Goal: Task Accomplishment & Management: Complete application form

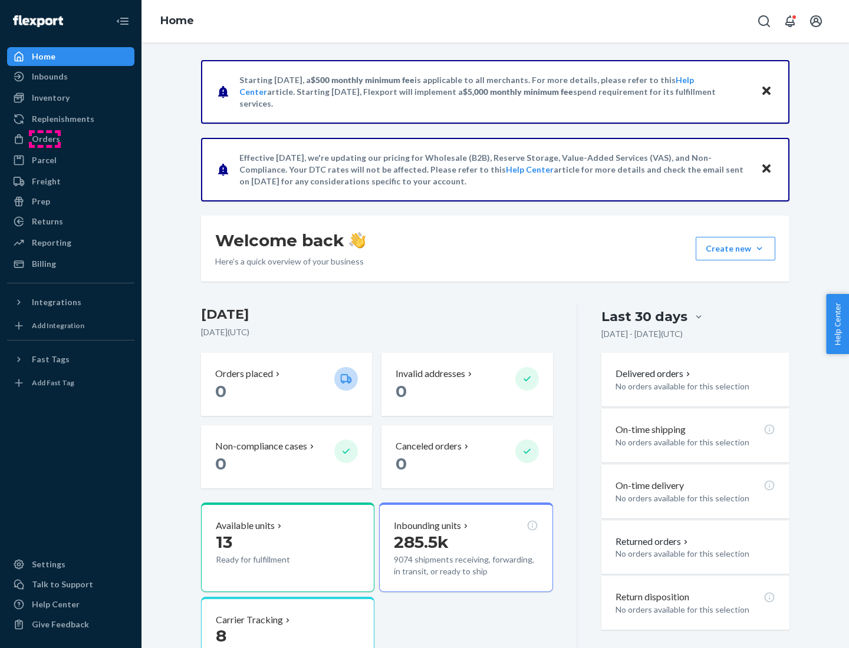
click at [45, 139] on div "Orders" at bounding box center [46, 139] width 28 height 12
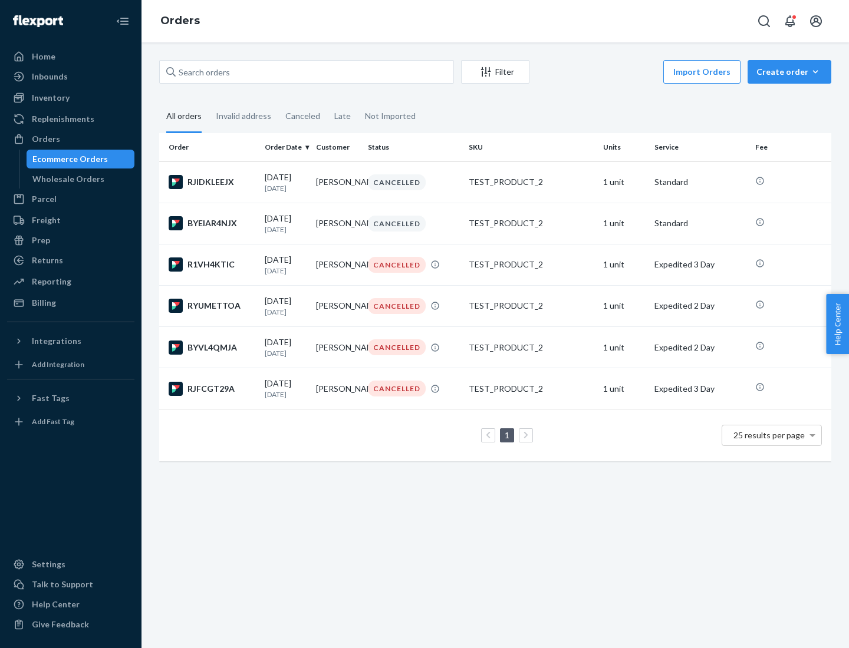
click at [65, 179] on div "Wholesale Orders" at bounding box center [68, 179] width 72 height 12
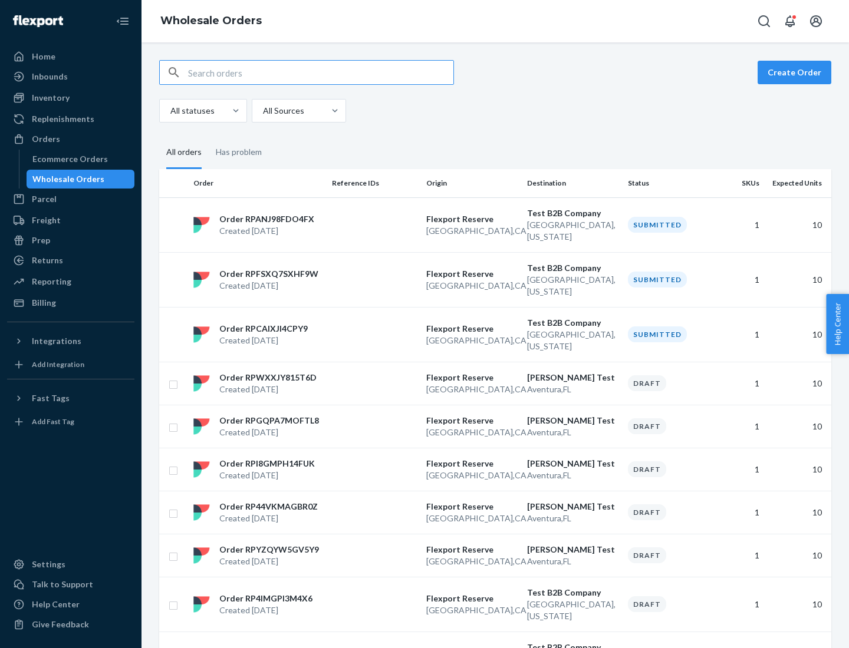
click at [796, 73] on button "Create Order" at bounding box center [795, 73] width 74 height 24
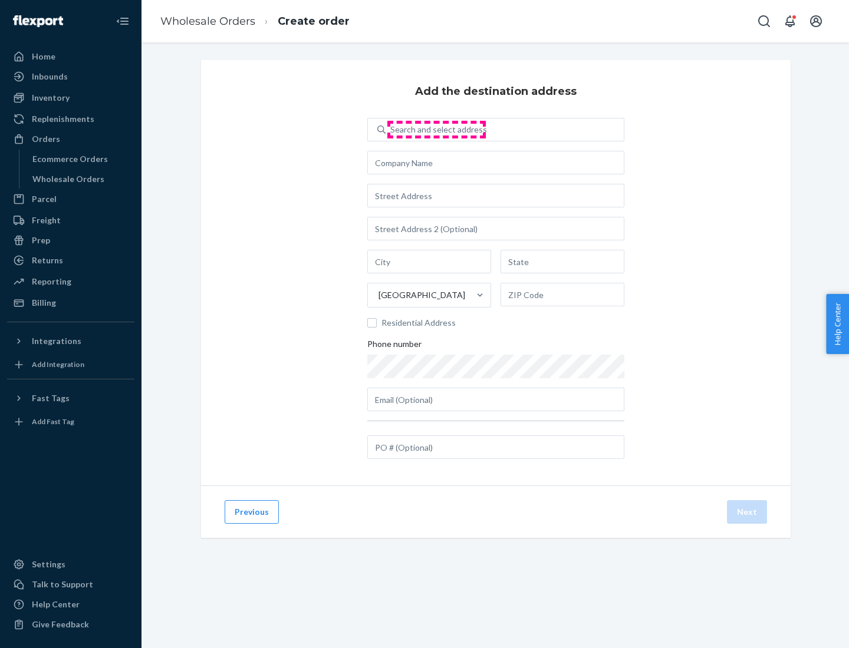
click at [436, 130] on div "Search and select address" at bounding box center [438, 130] width 97 height 12
click at [391, 130] on input "Search and select address" at bounding box center [390, 130] width 1 height 12
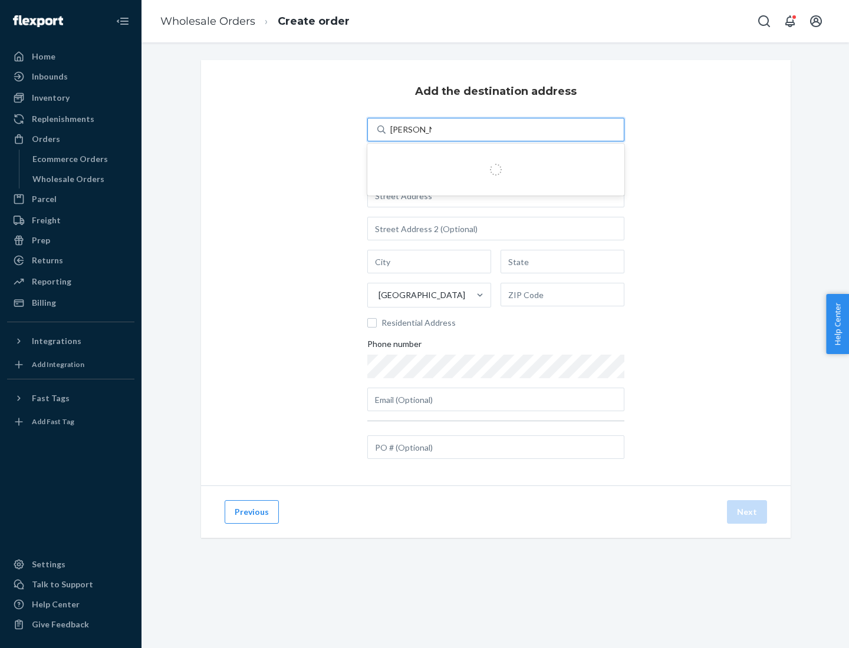
type input "[PERSON_NAME] Test"
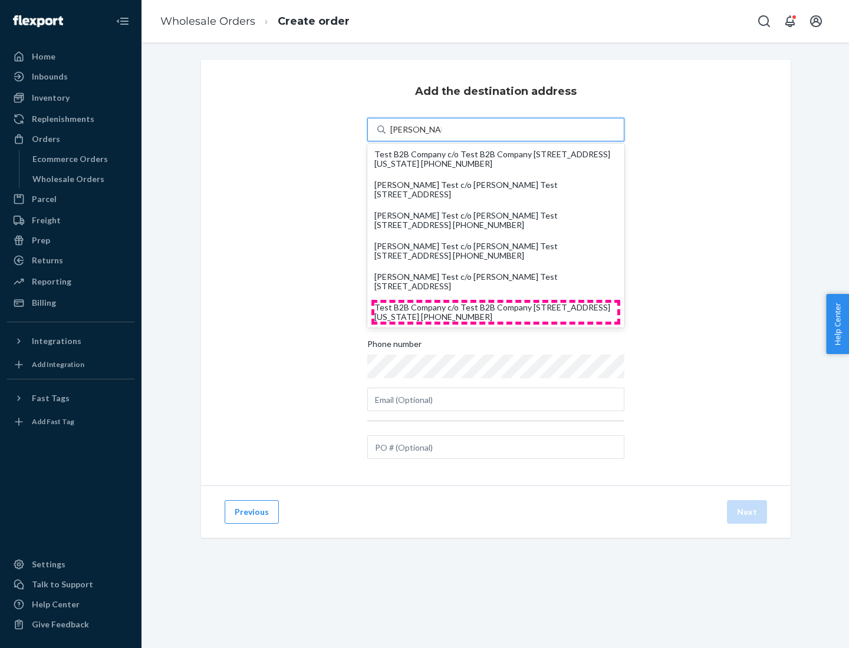
click at [496, 312] on div "Test B2B Company c/o Test B2B Company [STREET_ADDRESS][US_STATE] [PHONE_NUMBER]" at bounding box center [495, 312] width 243 height 19
click at [442, 136] on input "[PERSON_NAME] Test" at bounding box center [415, 130] width 51 height 12
type input "Test B2B Company"
type input "[GEOGRAPHIC_DATA]"
type input "[US_STATE]"
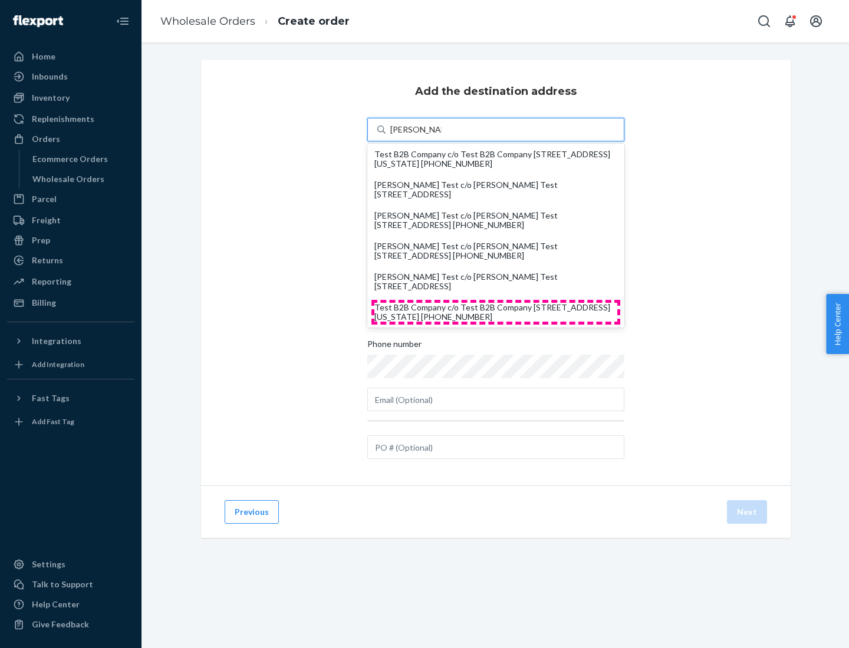
type input "29405"
type input "[STREET_ADDRESS]"
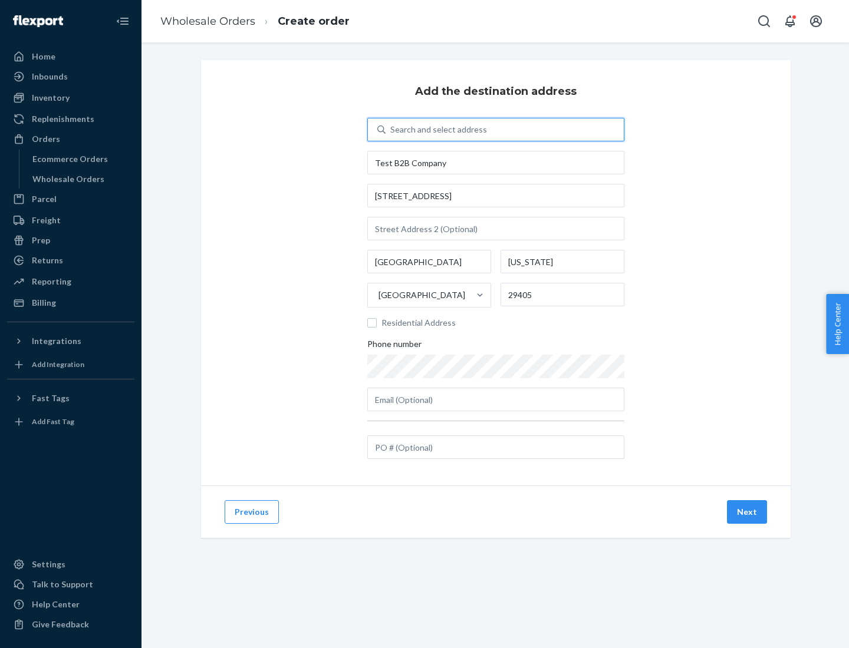
click at [747, 512] on button "Next" at bounding box center [747, 512] width 40 height 24
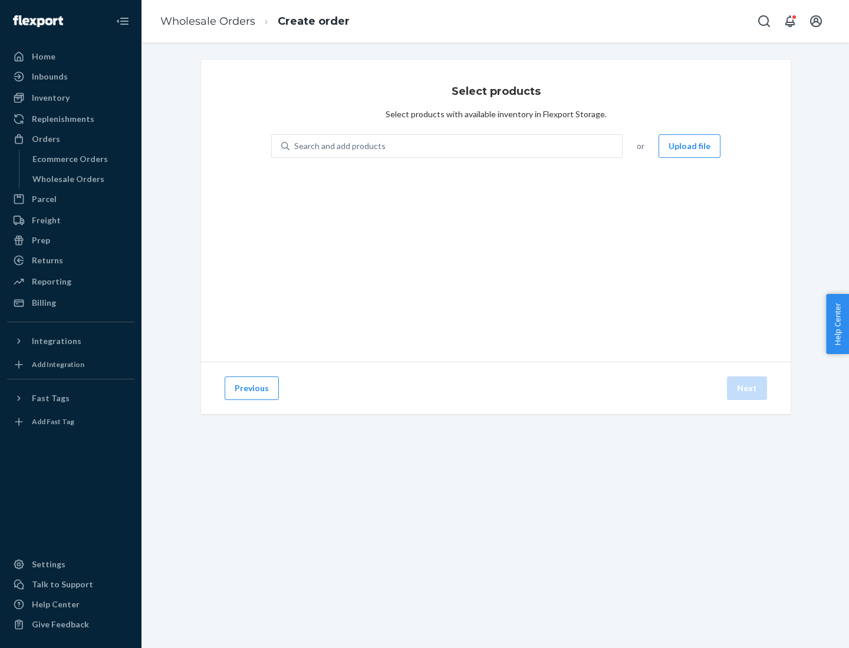
click at [456, 146] on div "Search and add products" at bounding box center [455, 146] width 332 height 21
click at [295, 146] on input "Search and add products" at bounding box center [294, 146] width 1 height 12
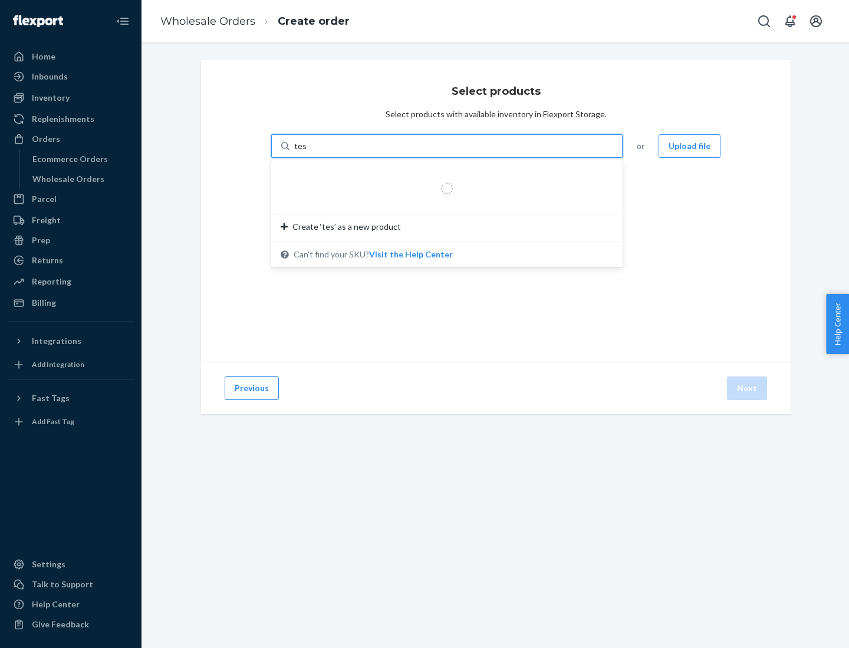
type input "test"
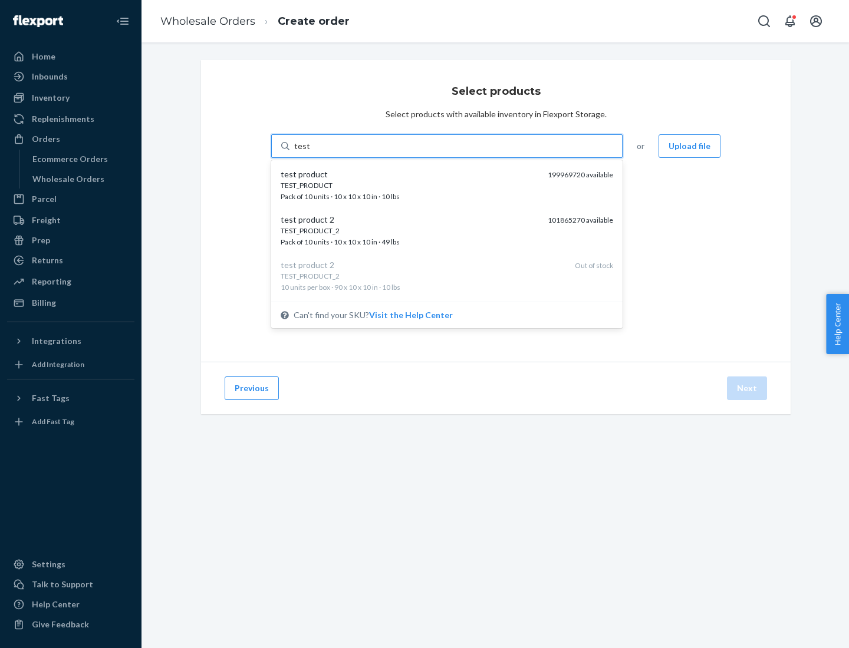
click at [410, 185] on div "TEST_PRODUCT" at bounding box center [410, 185] width 258 height 10
click at [309, 152] on input "test" at bounding box center [301, 146] width 15 height 12
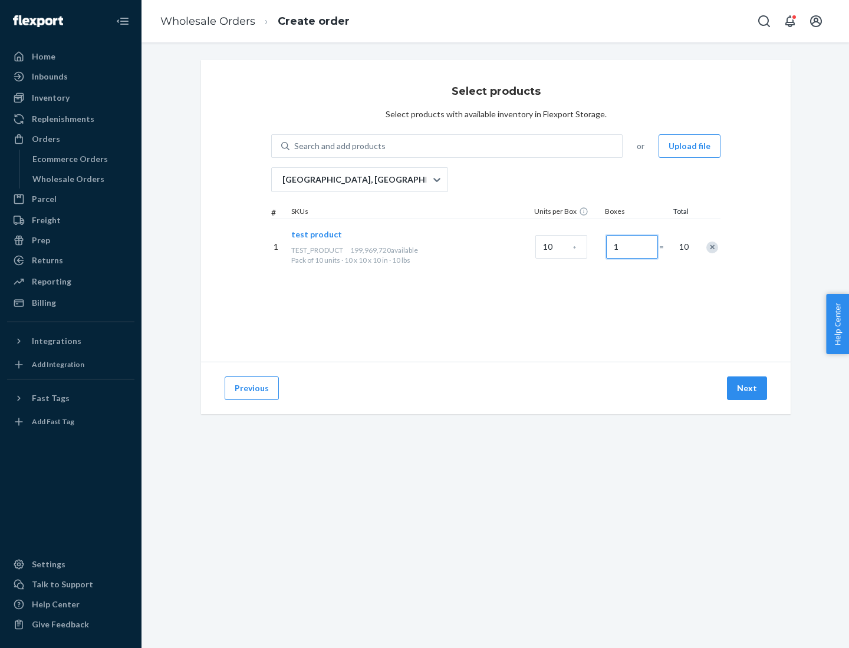
type input "1"
click at [747, 388] on button "Next" at bounding box center [747, 389] width 40 height 24
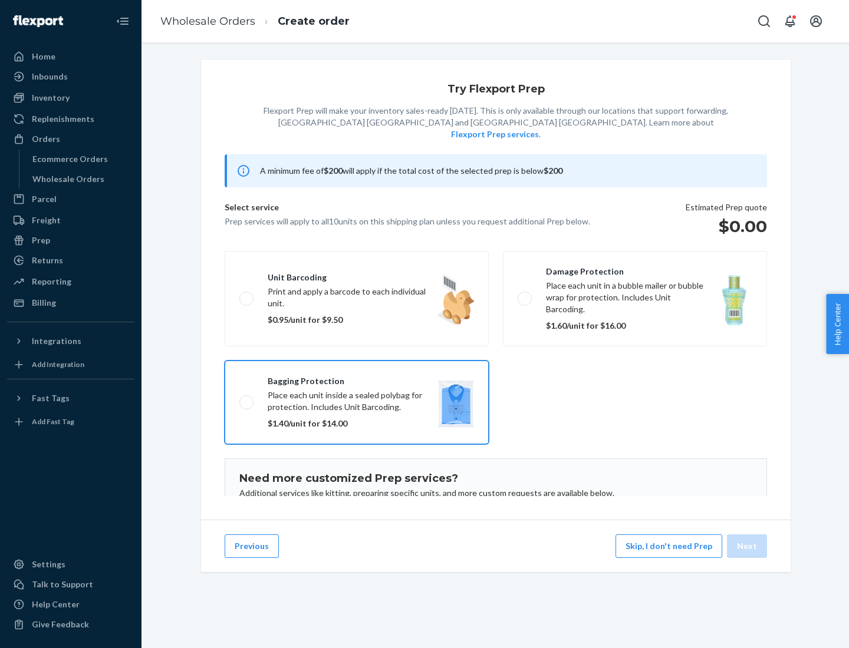
click at [239, 399] on input "Bagging protection Place each unit inside a sealed polybag for protection. Incl…" at bounding box center [243, 403] width 8 height 8
checkbox input "true"
click at [747, 546] on button "Next" at bounding box center [747, 547] width 40 height 24
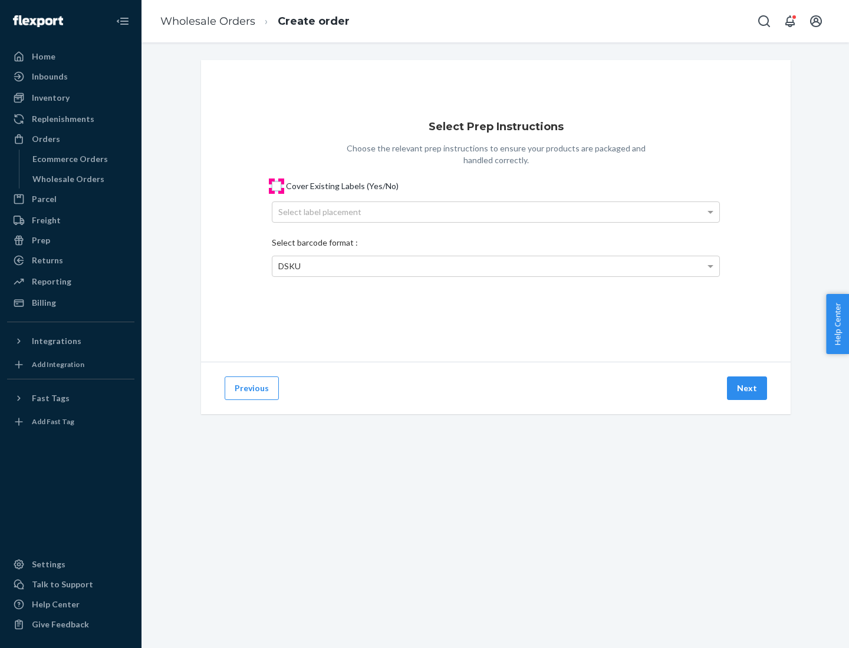
click at [276, 186] on input "Cover Existing Labels (Yes/No)" at bounding box center [276, 186] width 9 height 9
checkbox input "true"
click at [496, 212] on div "Select label placement" at bounding box center [495, 212] width 447 height 20
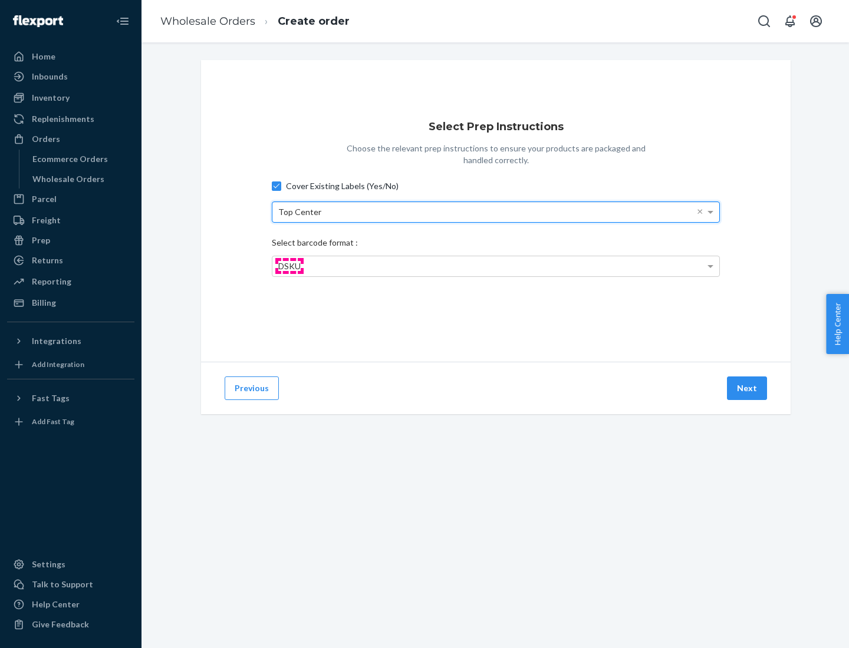
click at [289, 266] on span "DSKU" at bounding box center [289, 266] width 22 height 10
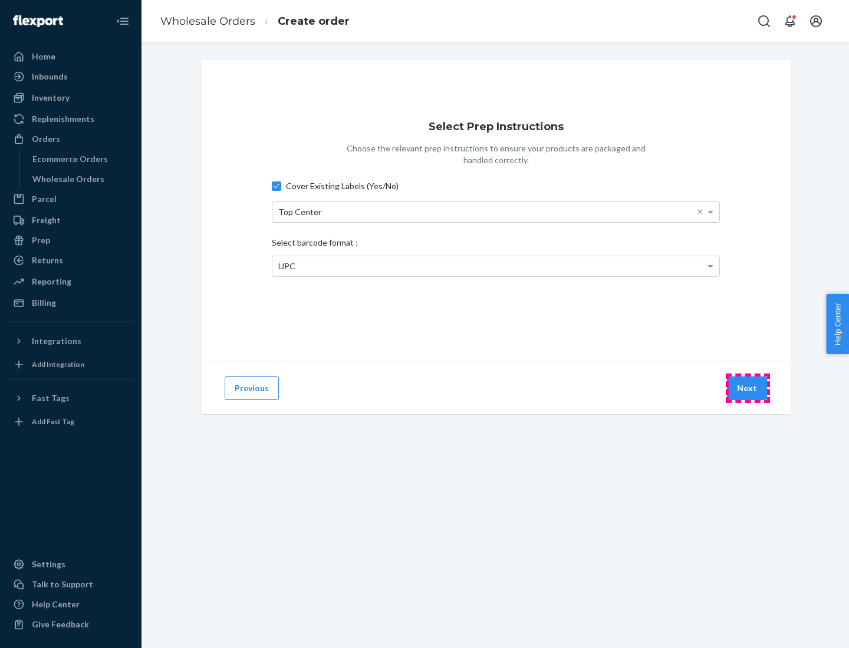
click at [747, 388] on button "Next" at bounding box center [747, 389] width 40 height 24
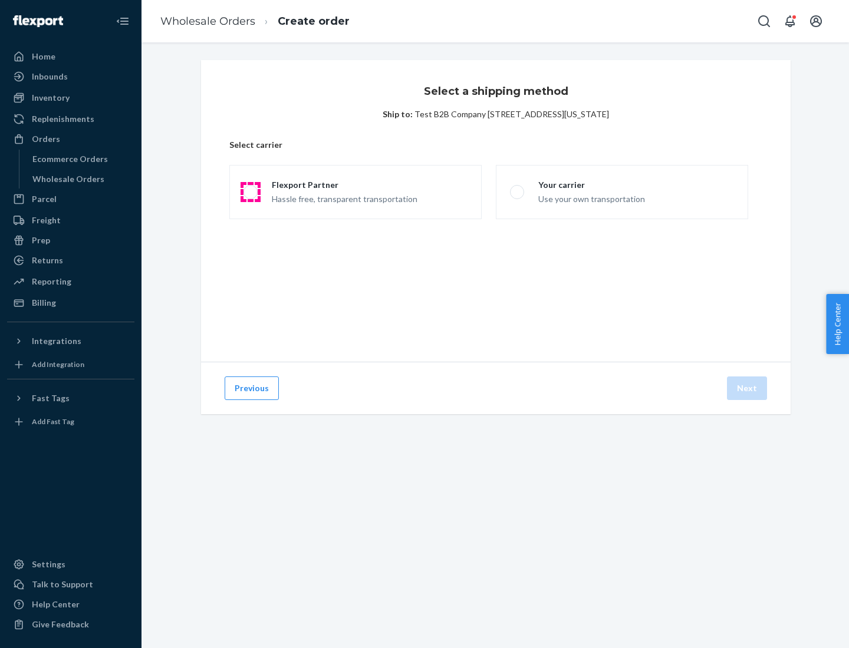
click at [250, 192] on span at bounding box center [250, 192] width 14 height 14
click at [250, 192] on input "Flexport Partner Hassle free, transparent transportation" at bounding box center [247, 193] width 8 height 8
radio input "true"
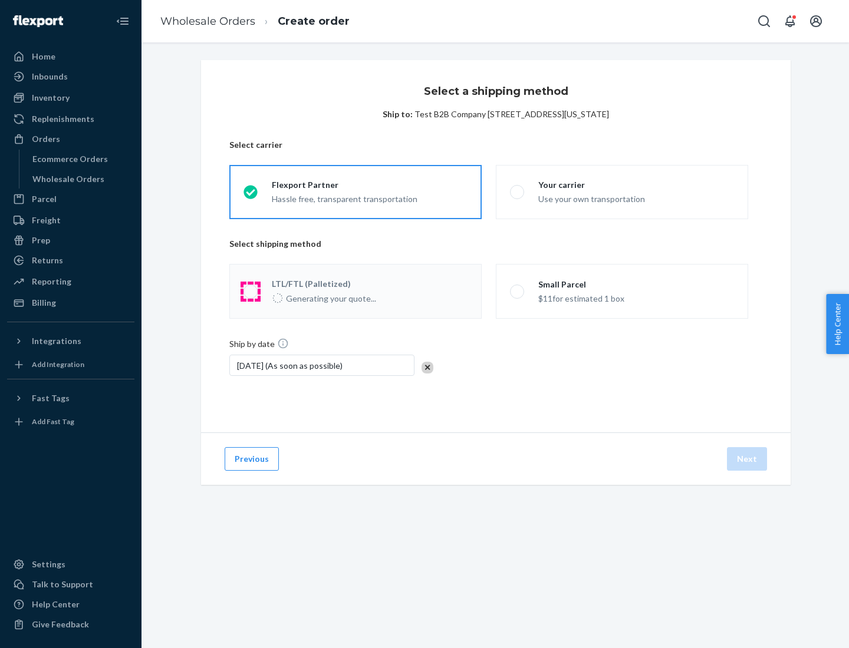
click at [250, 291] on span at bounding box center [250, 292] width 14 height 14
